Goal: Transaction & Acquisition: Purchase product/service

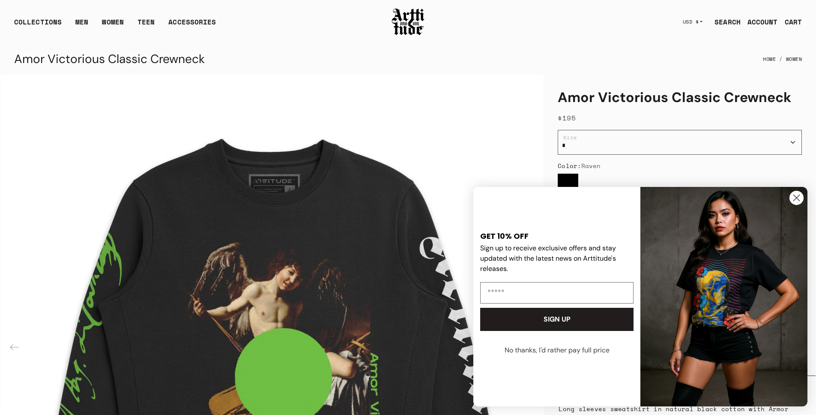
click at [794, 199] on icon "Close dialog" at bounding box center [797, 198] width 6 height 6
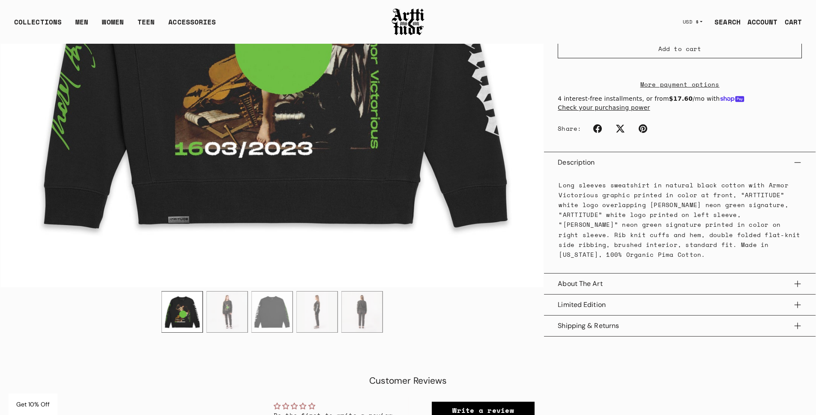
scroll to position [310, 0]
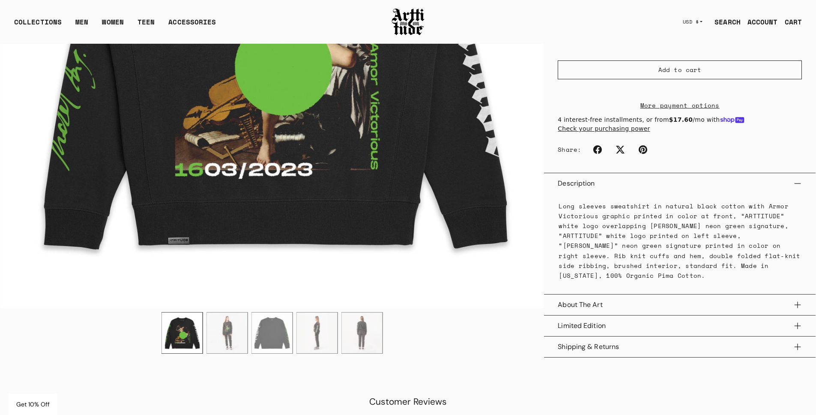
click at [350, 330] on img "5 / 5" at bounding box center [362, 332] width 41 height 41
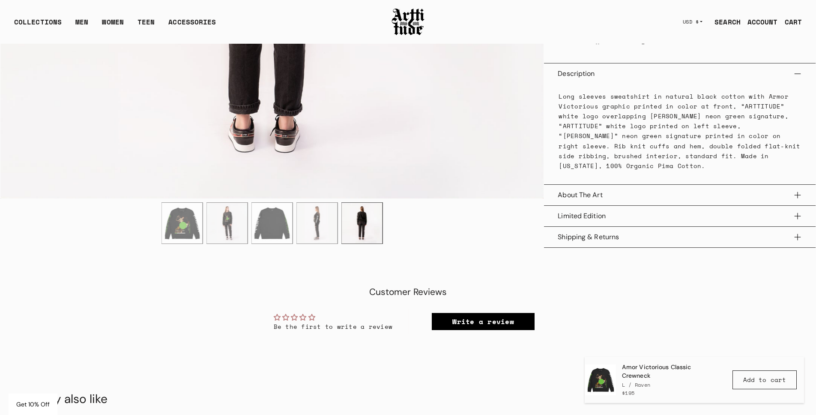
scroll to position [436, 0]
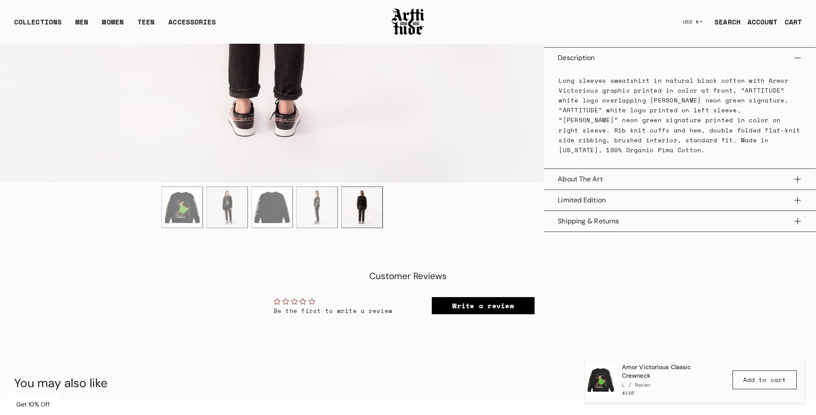
click at [643, 178] on button "About The Art" at bounding box center [680, 179] width 244 height 21
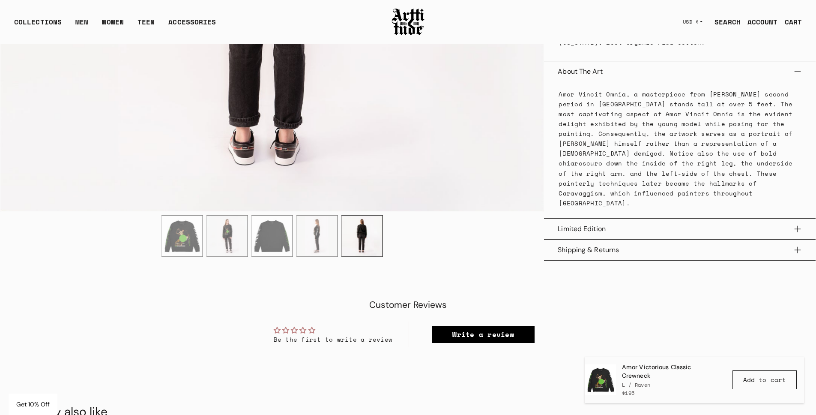
click at [633, 218] on button "Limited Edition" at bounding box center [680, 228] width 244 height 21
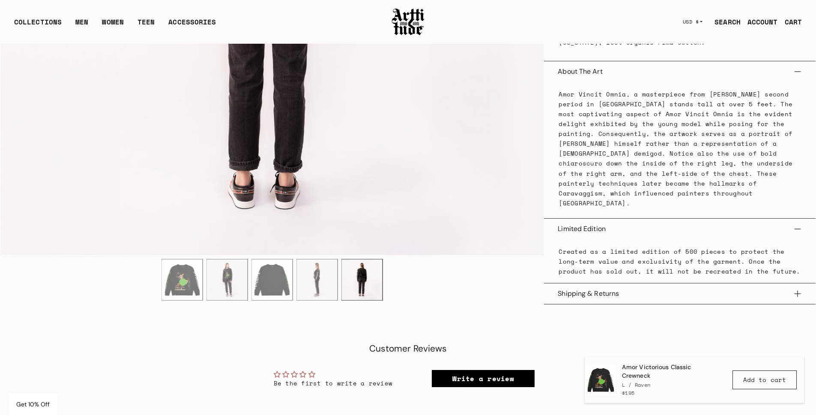
click at [618, 283] on button "Shipping & Returns" at bounding box center [680, 293] width 244 height 21
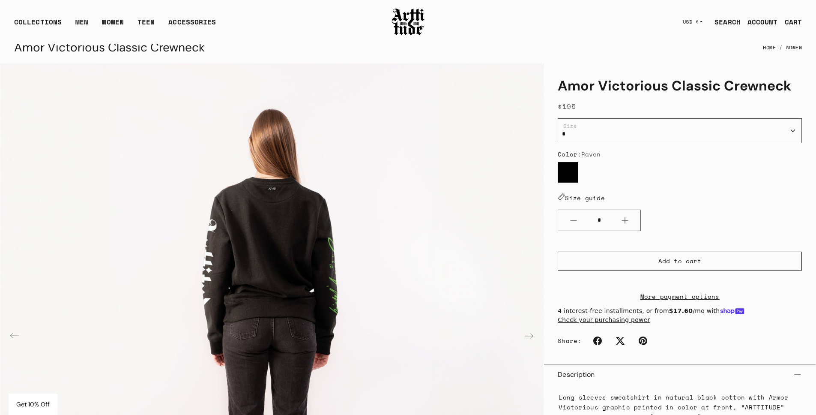
scroll to position [0, 0]
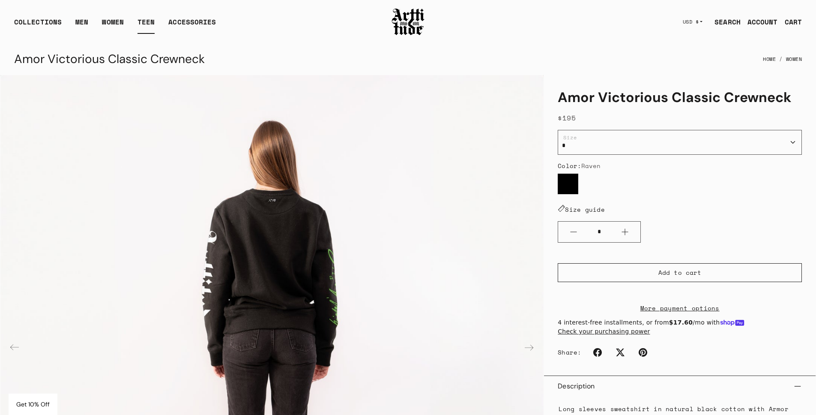
click at [142, 21] on link "TEEN" at bounding box center [145, 25] width 17 height 17
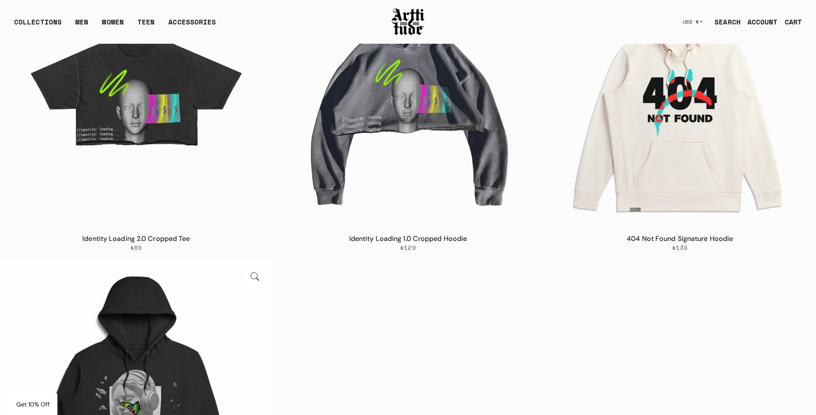
scroll to position [29, 0]
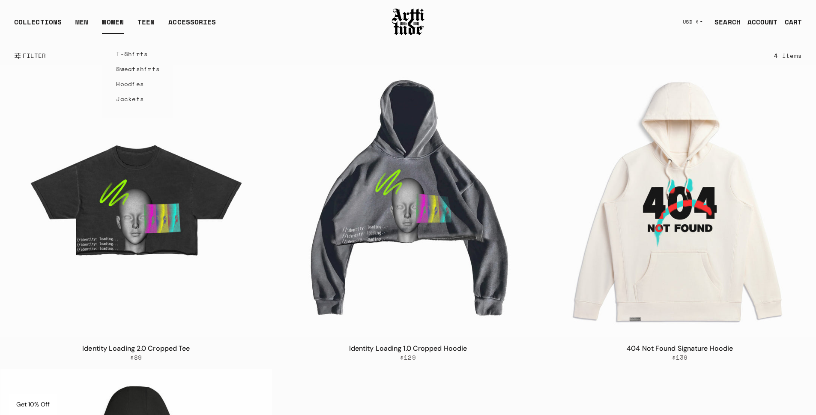
click at [131, 54] on link "T-Shirts" at bounding box center [138, 53] width 44 height 15
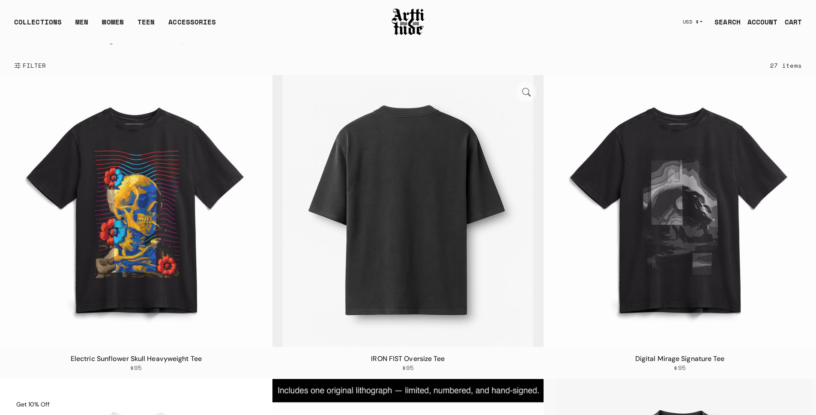
scroll to position [168, 0]
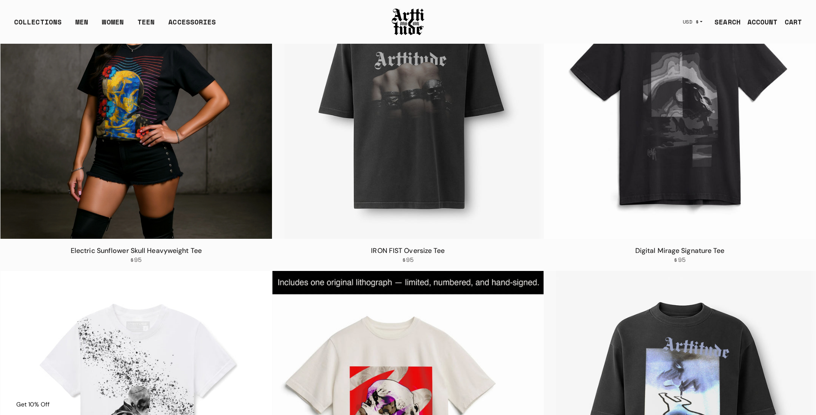
click at [213, 157] on img at bounding box center [136, 103] width 272 height 272
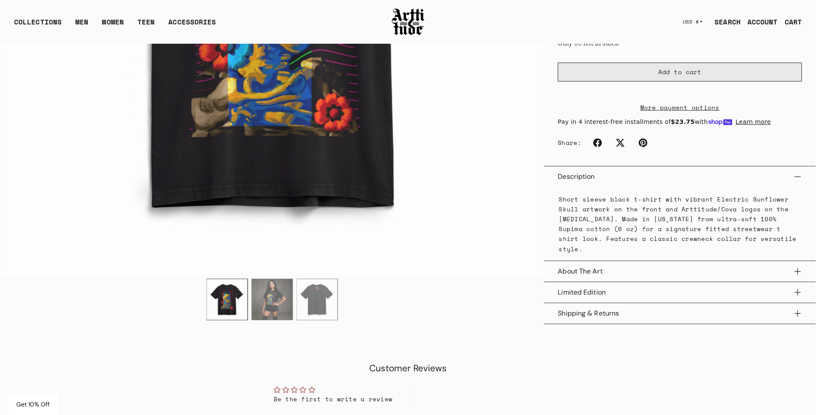
scroll to position [369, 0]
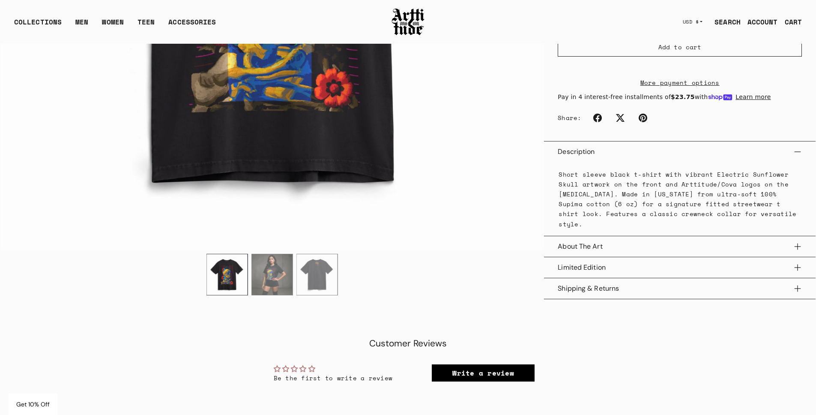
click at [267, 270] on img "2 / 3" at bounding box center [272, 274] width 41 height 41
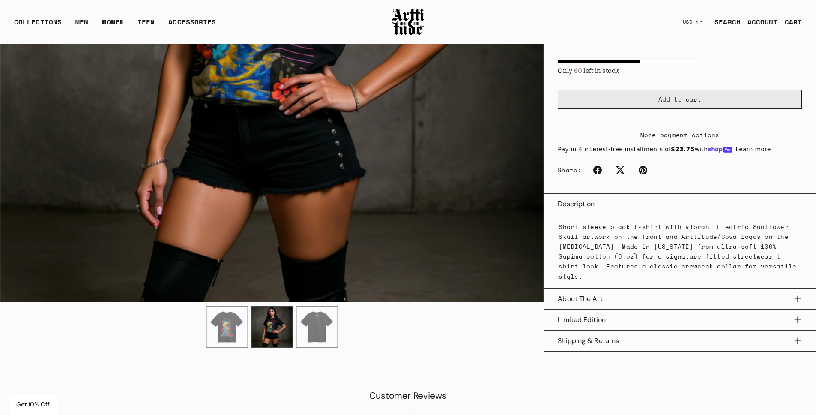
scroll to position [319, 0]
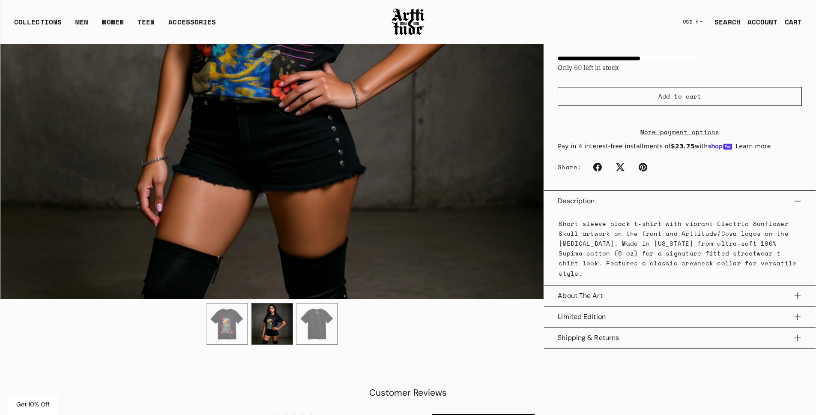
click at [627, 293] on button "About The Art" at bounding box center [680, 295] width 244 height 21
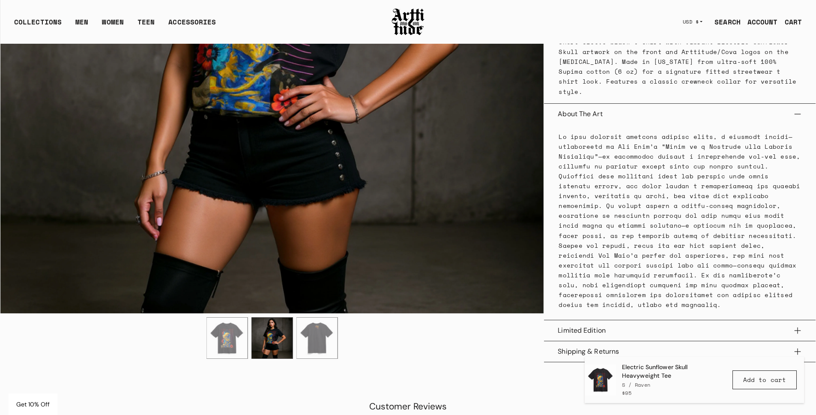
scroll to position [454, 0]
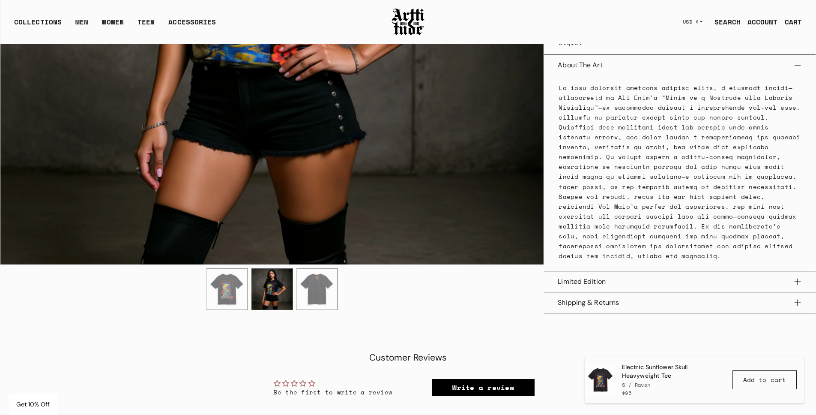
click at [614, 275] on button "Limited Edition" at bounding box center [680, 281] width 244 height 21
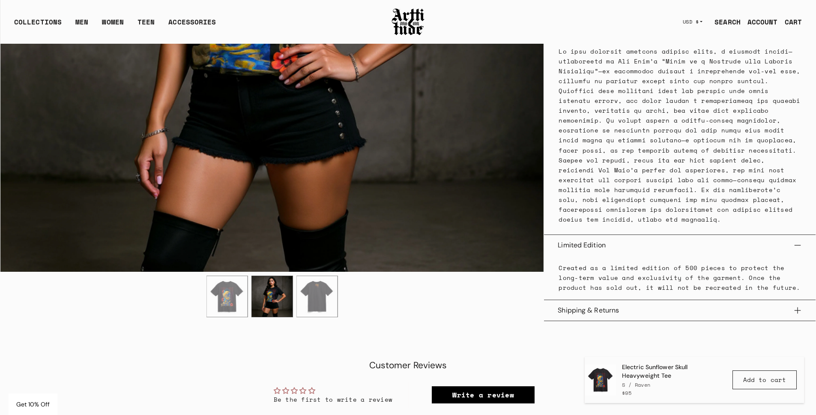
scroll to position [535, 0]
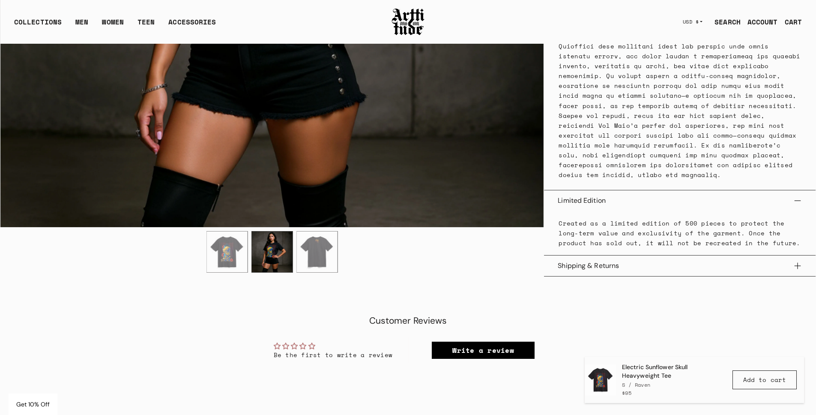
click at [606, 255] on button "Shipping & Returns" at bounding box center [680, 265] width 244 height 21
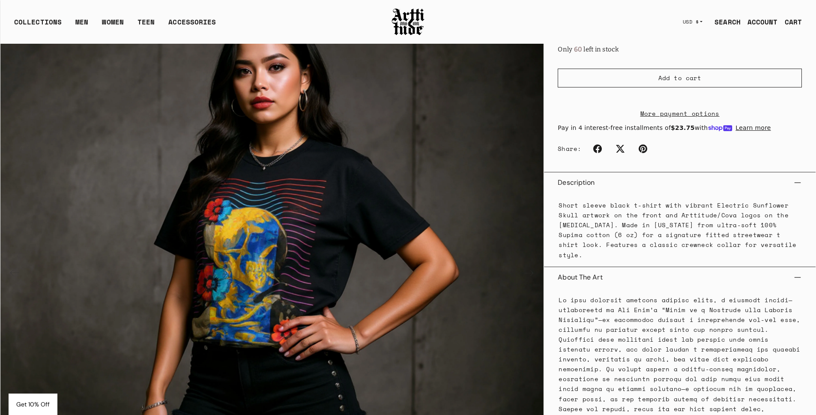
scroll to position [192, 0]
